Goal: Task Accomplishment & Management: Use online tool/utility

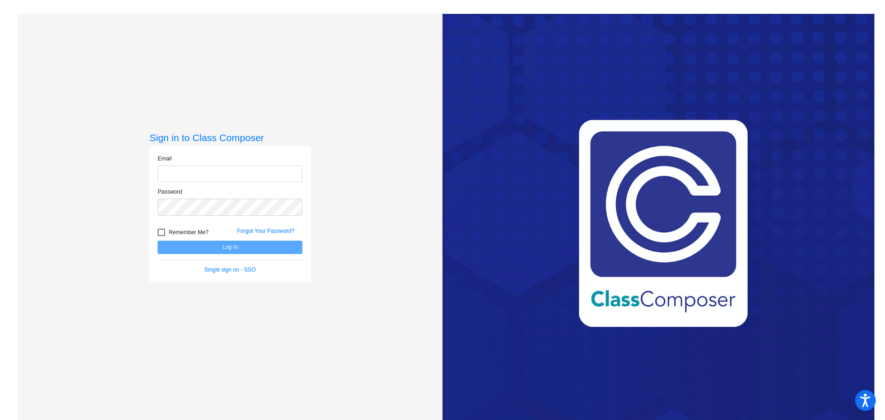
type input "[EMAIL_ADDRESS][DOMAIN_NAME]"
click at [229, 246] on button "Log In" at bounding box center [230, 247] width 145 height 13
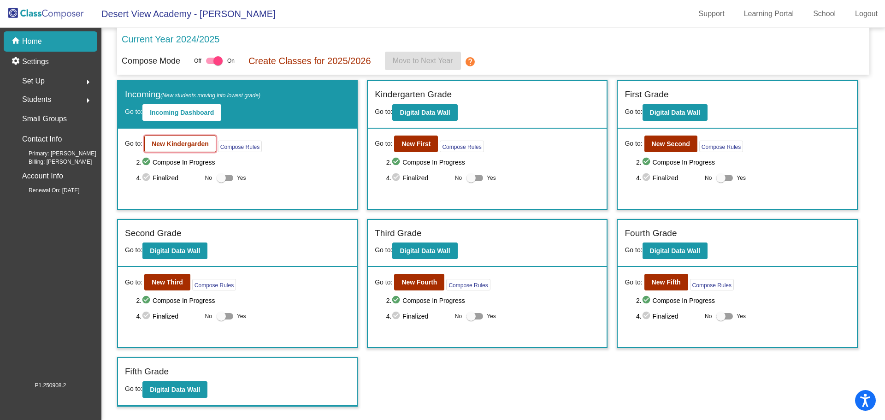
click at [184, 140] on b "New Kindergarden" at bounding box center [180, 143] width 57 height 7
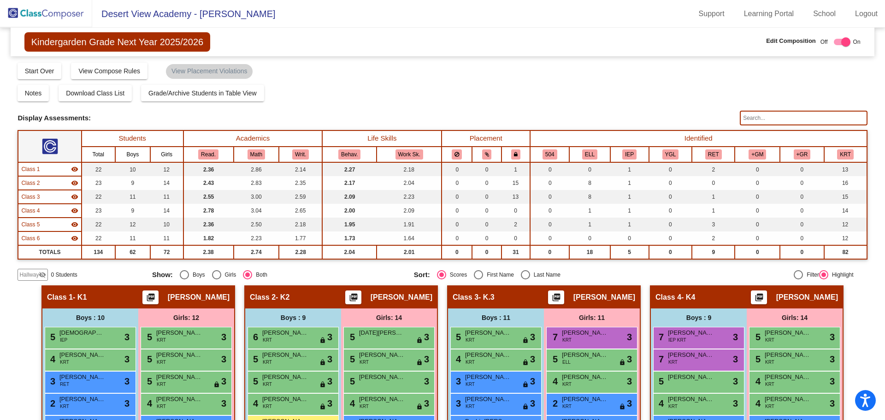
click at [51, 11] on img at bounding box center [46, 13] width 92 height 27
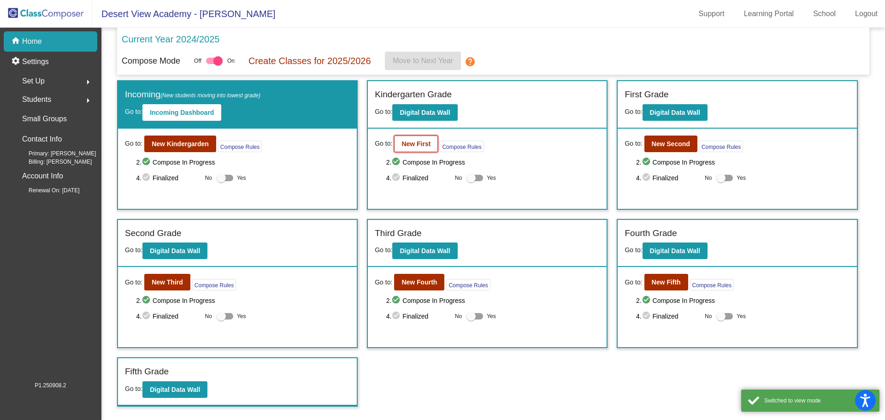
click at [431, 145] on button "New First" at bounding box center [416, 144] width 44 height 17
